Goal: Find specific page/section: Find specific page/section

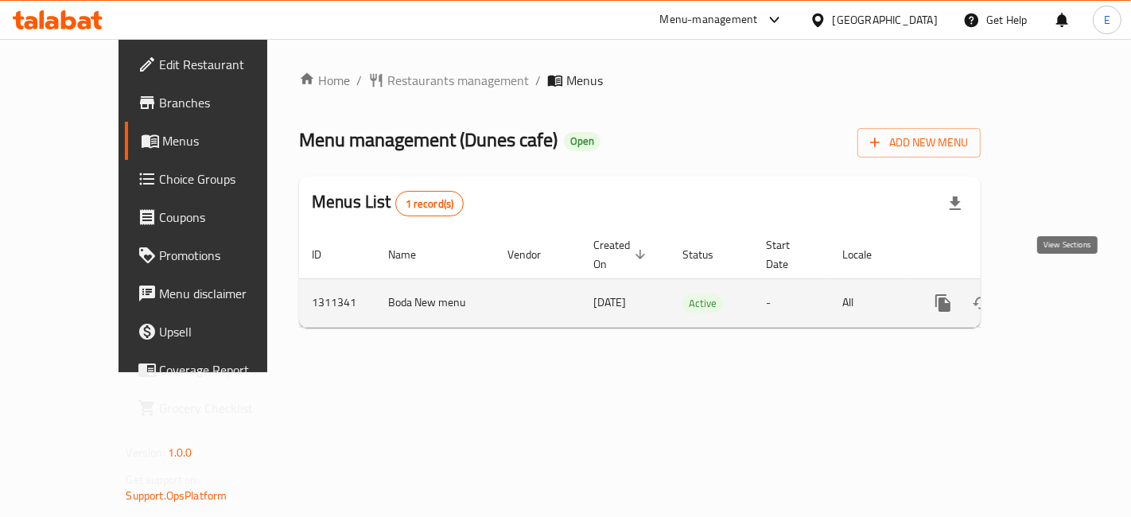
click at [1067, 293] on icon "enhanced table" at bounding box center [1057, 302] width 19 height 19
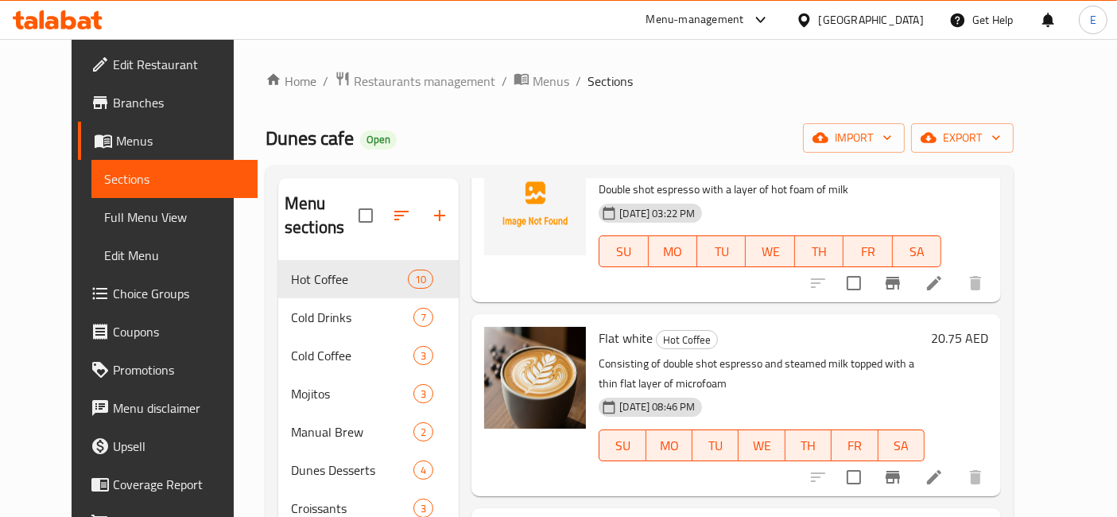
scroll to position [115, 0]
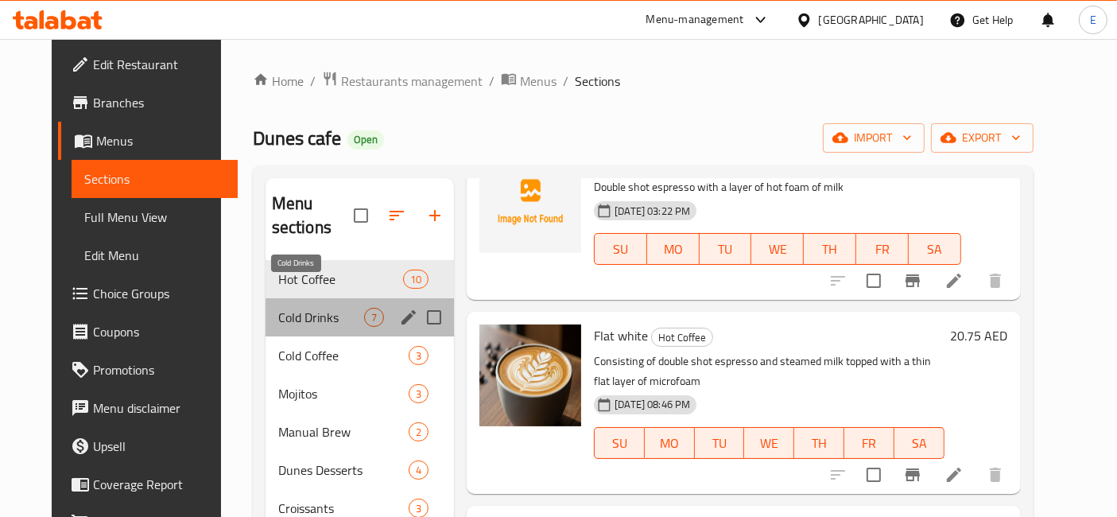
click at [278, 308] on span "Cold Drinks" at bounding box center [321, 317] width 86 height 19
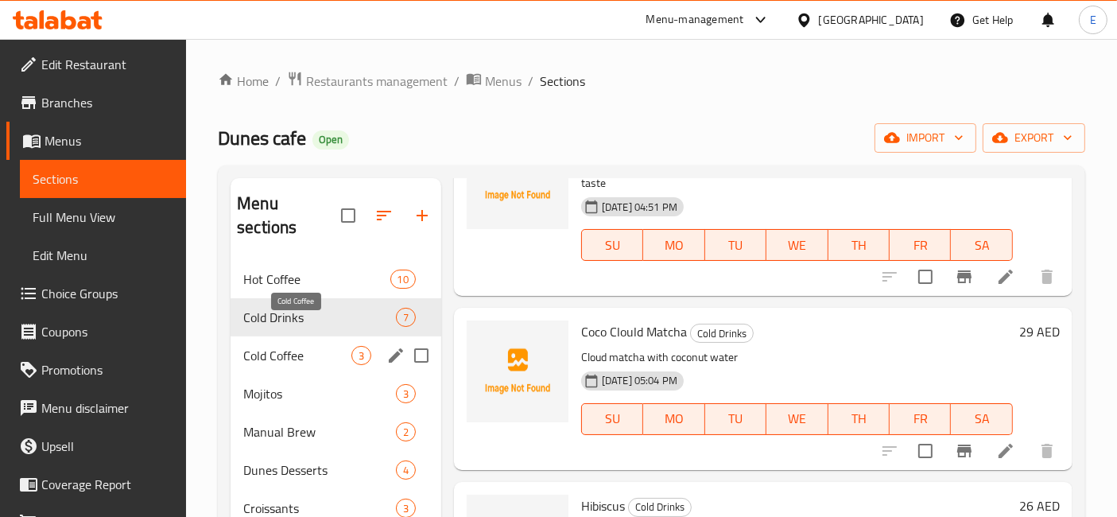
click at [266, 346] on span "Cold Coffee" at bounding box center [297, 355] width 108 height 19
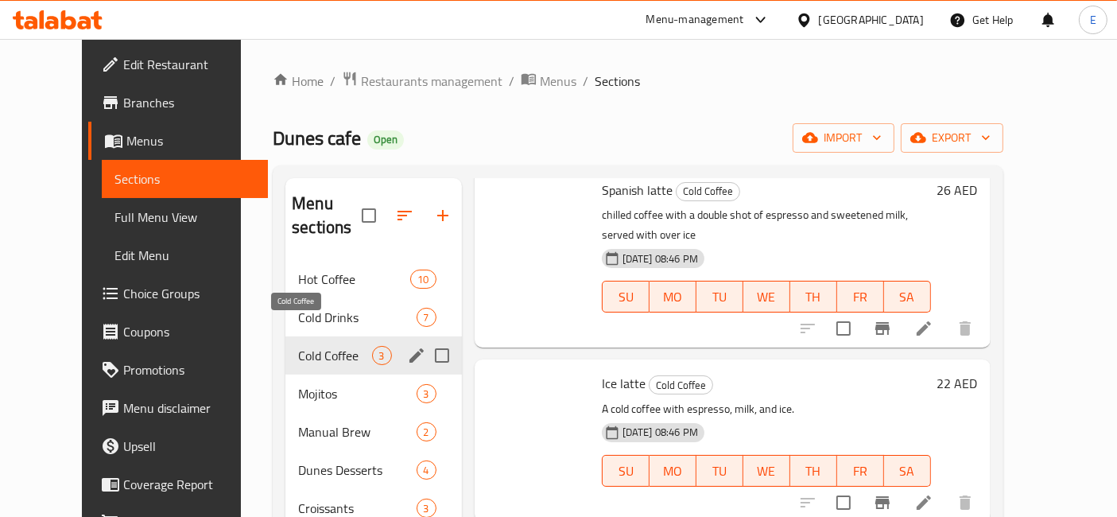
scroll to position [43, 0]
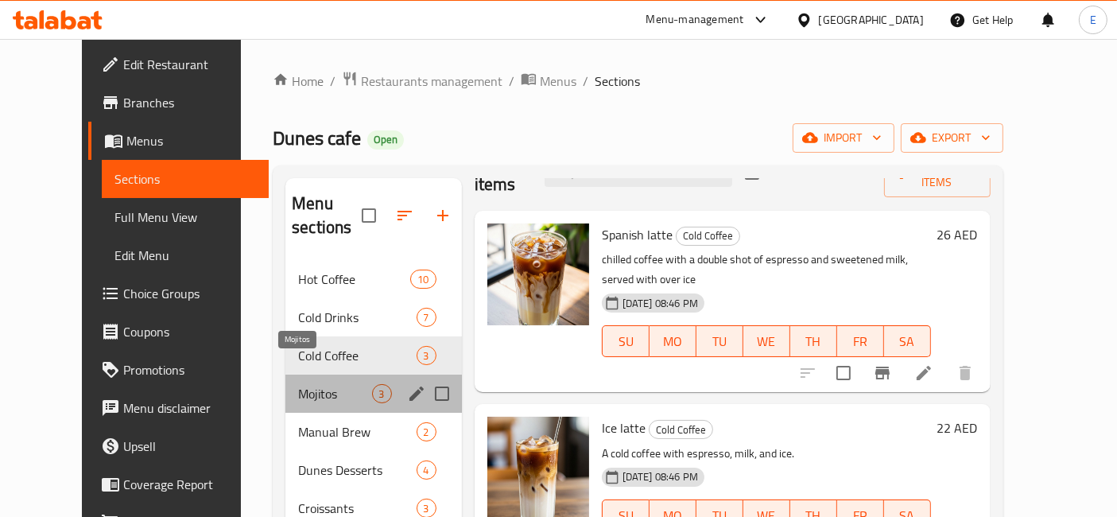
click at [298, 384] on span "Mojitos" at bounding box center [334, 393] width 73 height 19
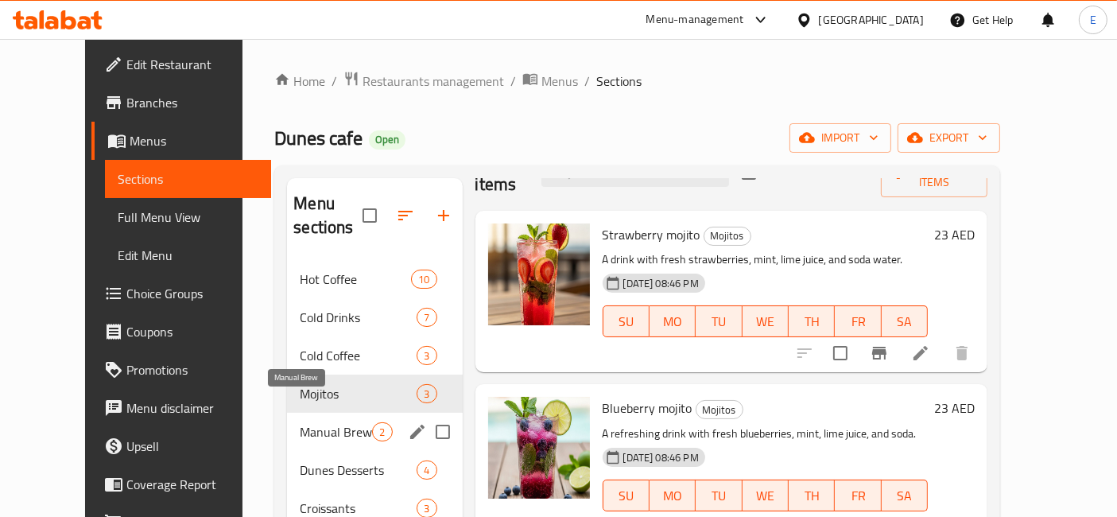
click at [300, 422] on span "Manual Brew" at bounding box center [336, 431] width 72 height 19
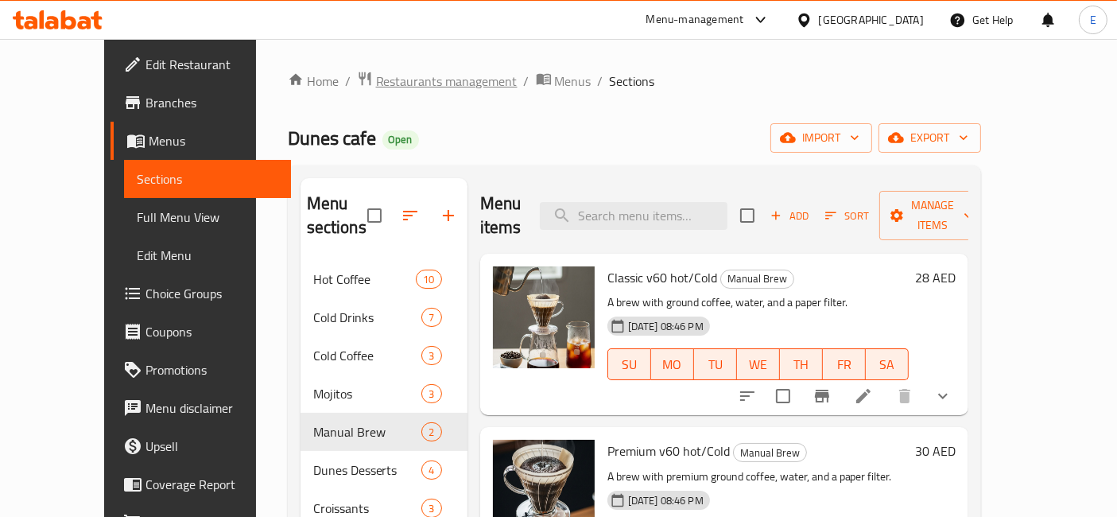
click at [357, 72] on icon "breadcrumb" at bounding box center [365, 79] width 16 height 16
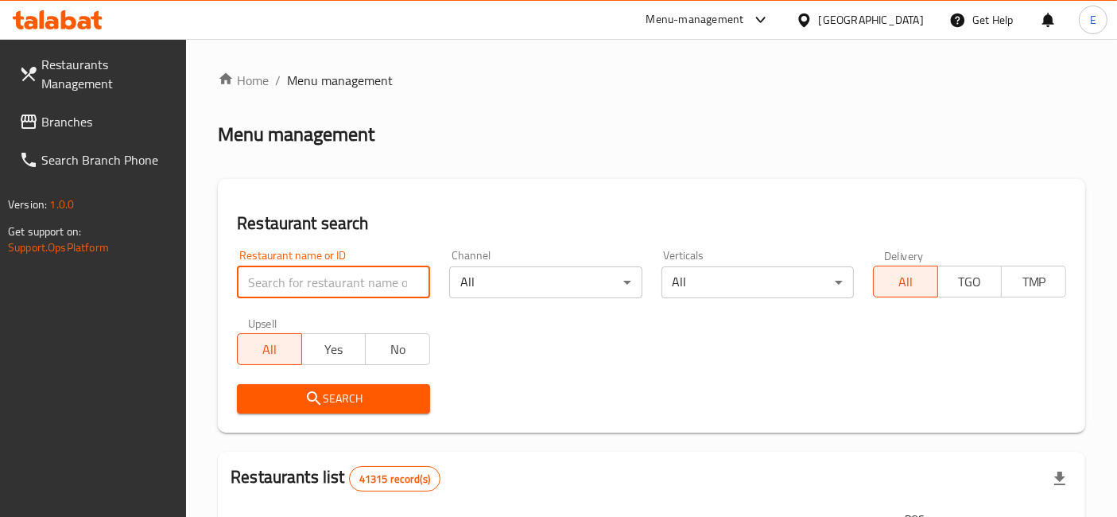
click at [304, 292] on input "search" at bounding box center [333, 282] width 193 height 32
paste input "AL HAMMADI RESTAURANT"
type input "AL HAMMADI RESTAURANT"
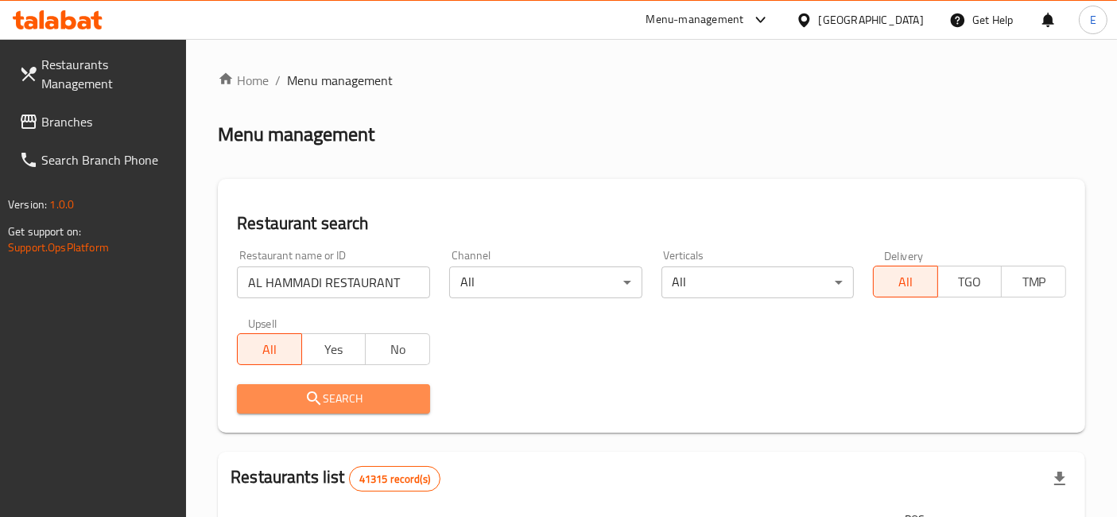
click at [390, 398] on span "Search" at bounding box center [334, 399] width 168 height 20
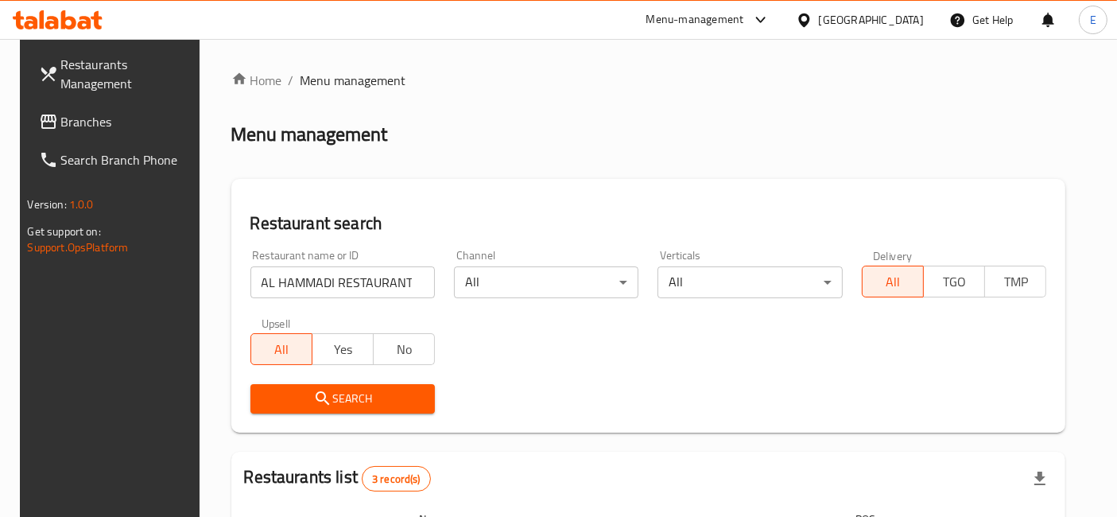
click at [738, 20] on div "Menu-management" at bounding box center [695, 19] width 98 height 19
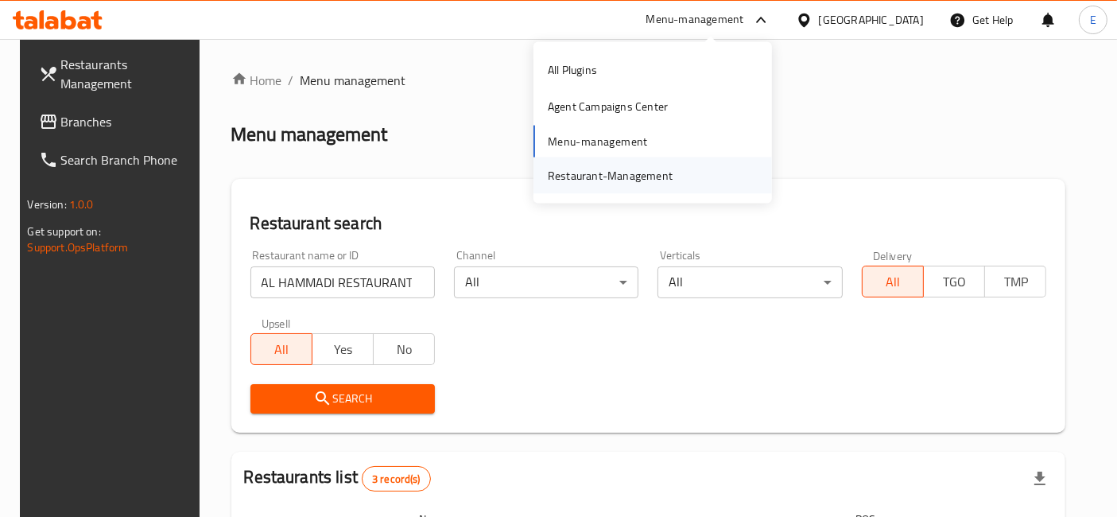
click at [663, 173] on div "Restaurant-Management" at bounding box center [610, 174] width 125 height 17
